Goal: Task Accomplishment & Management: Complete application form

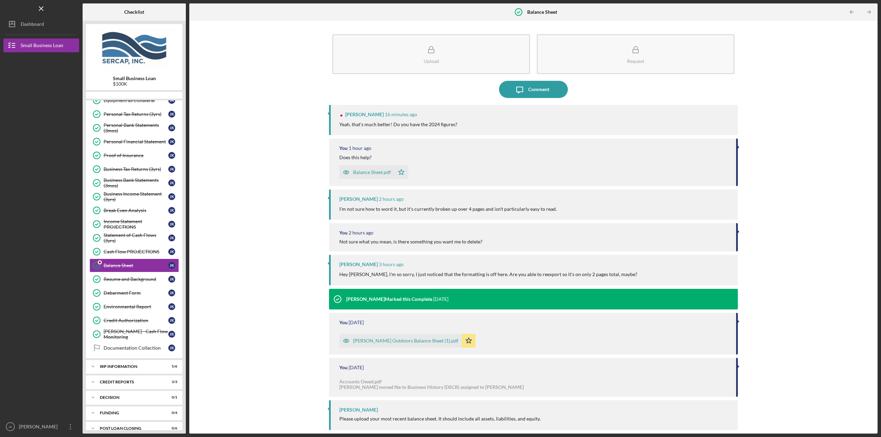
scroll to position [147, 0]
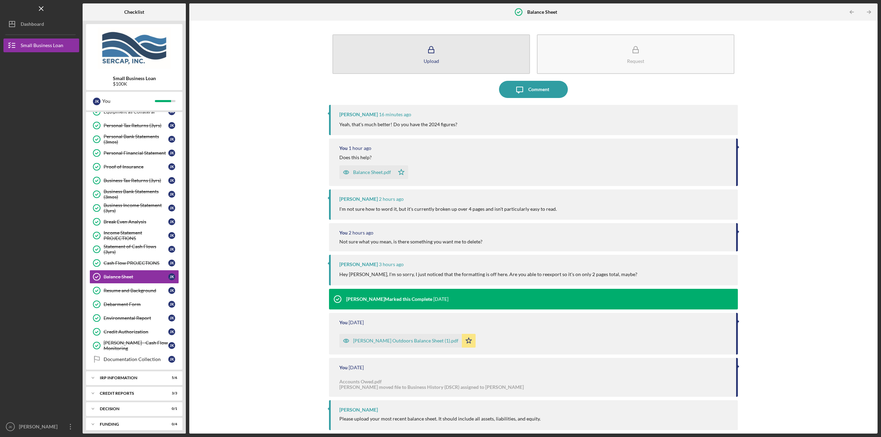
click at [467, 58] on button "Upload" at bounding box center [431, 54] width 198 height 40
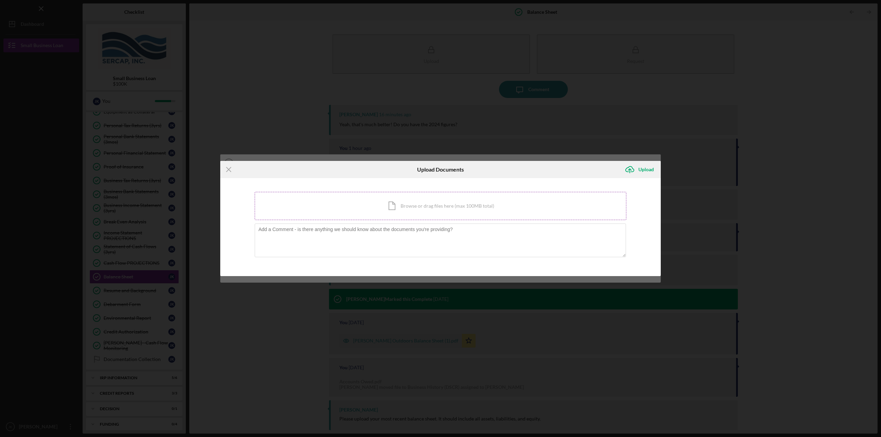
click at [391, 203] on div "Icon/Document Browse or drag files here (max 100MB total) Tap to choose files o…" at bounding box center [441, 206] width 372 height 28
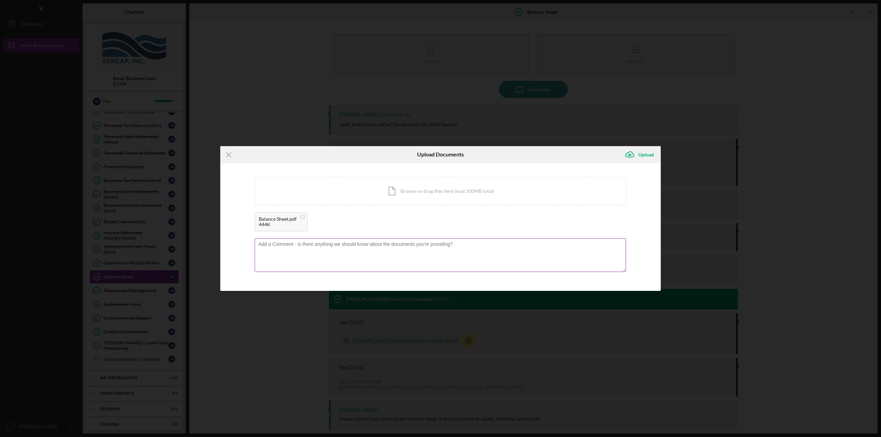
click at [409, 252] on textarea at bounding box center [440, 255] width 371 height 34
type textarea "Here you go, this should work!"
click at [641, 150] on div "Upload" at bounding box center [645, 155] width 15 height 14
